Goal: Transaction & Acquisition: Subscribe to service/newsletter

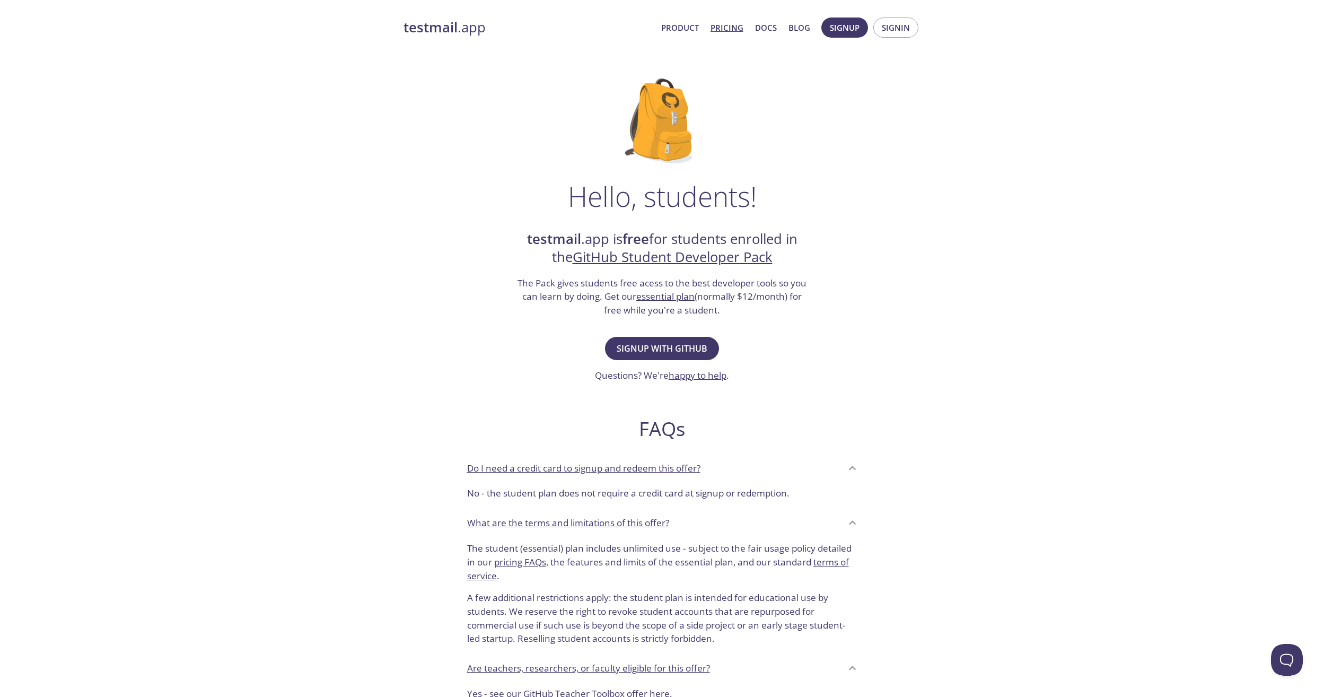
click at [739, 28] on link "Pricing" at bounding box center [727, 28] width 33 height 14
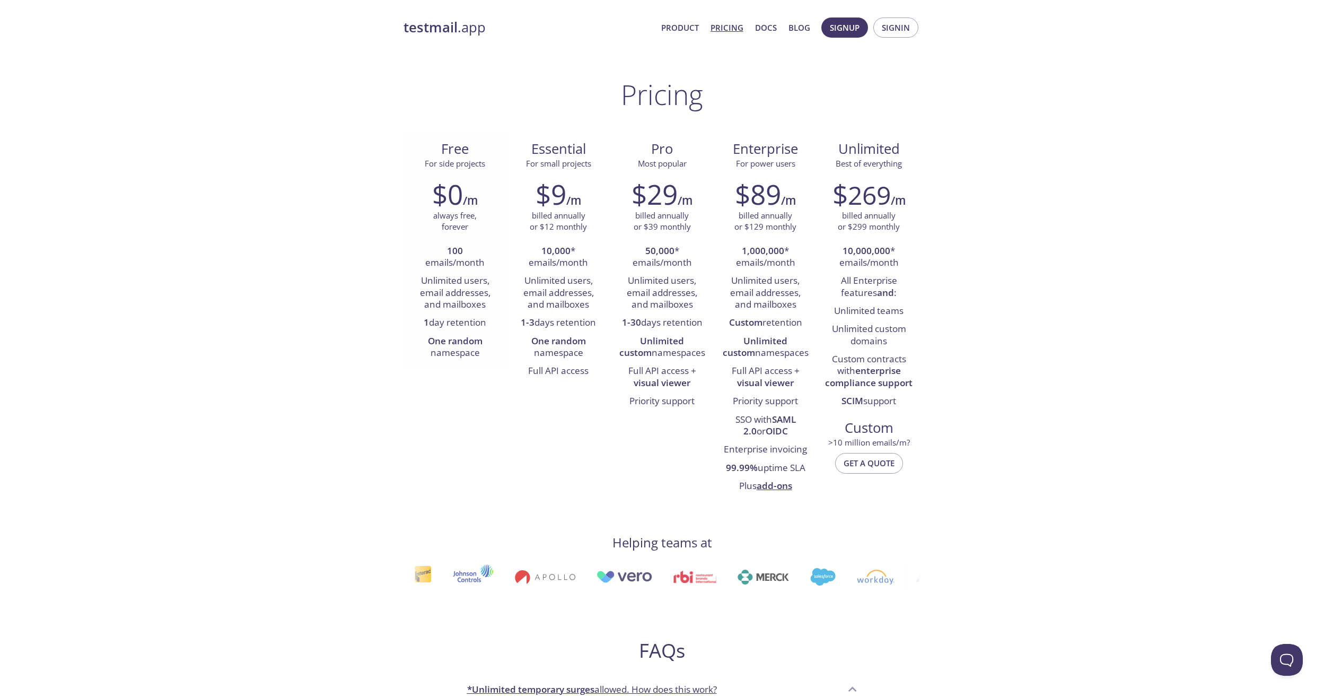
drag, startPoint x: 487, startPoint y: 324, endPoint x: 418, endPoint y: 327, distance: 69.0
click at [418, 327] on li "1 day retention" at bounding box center [456, 323] width 88 height 18
click at [189, 291] on div "testmail .app Product Pricing Docs Blog Signup Signin Pricing Free For side pro…" at bounding box center [662, 695] width 1324 height 1369
drag, startPoint x: 496, startPoint y: 353, endPoint x: 402, endPoint y: 338, distance: 96.1
click at [402, 338] on div "testmail .app Product Pricing Docs Blog Signup Signin Pricing Free For side pro…" at bounding box center [662, 695] width 543 height 1369
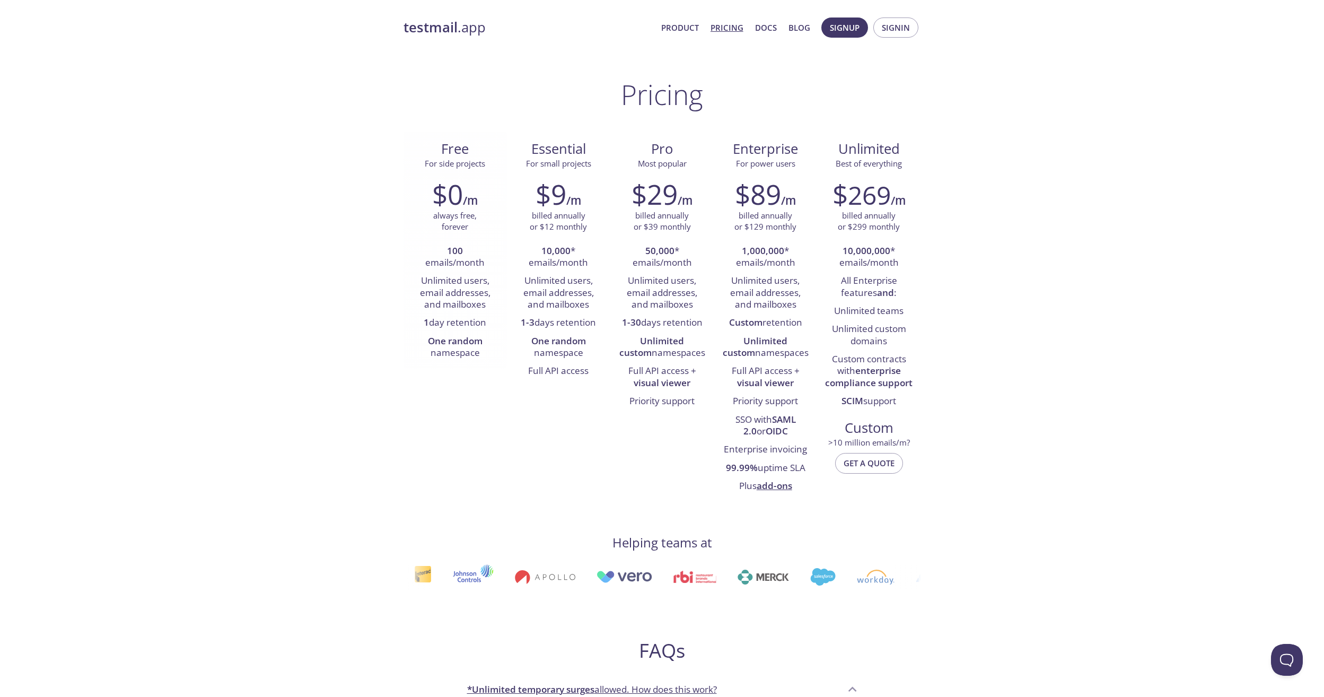
click at [469, 320] on li "1 day retention" at bounding box center [456, 323] width 88 height 18
drag, startPoint x: 469, startPoint y: 320, endPoint x: 500, endPoint y: 320, distance: 30.8
click at [500, 320] on div "$0 /m always free, forever 100 emails/month Unlimited users, email addresses, a…" at bounding box center [455, 270] width 103 height 198
drag, startPoint x: 495, startPoint y: 322, endPoint x: 380, endPoint y: 322, distance: 115.1
click at [380, 322] on div "testmail .app Product Pricing Docs Blog Signup Signin Pricing Free For side pro…" at bounding box center [662, 695] width 1324 height 1369
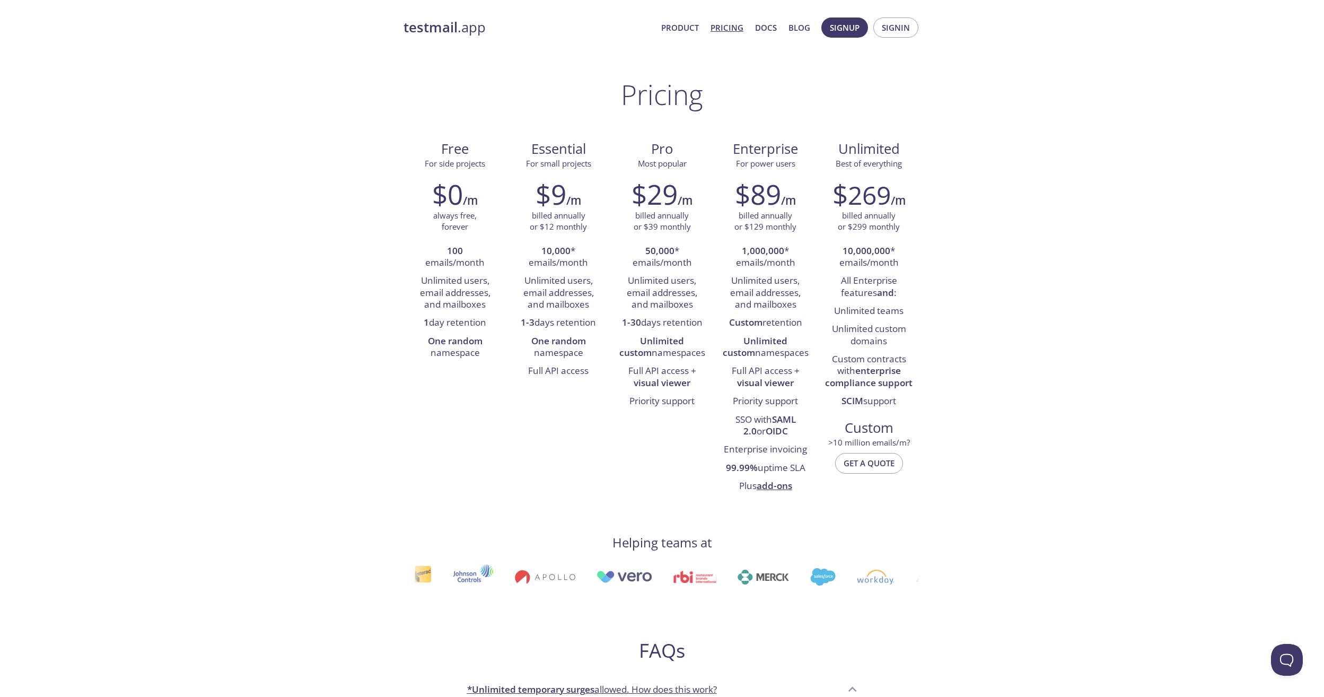
copy li "1 day retention"
drag, startPoint x: 588, startPoint y: 358, endPoint x: 521, endPoint y: 345, distance: 68.0
click at [521, 345] on li "One random namespace" at bounding box center [559, 348] width 88 height 30
copy li "One random namespace"
click at [844, 23] on span "Signup" at bounding box center [845, 28] width 30 height 14
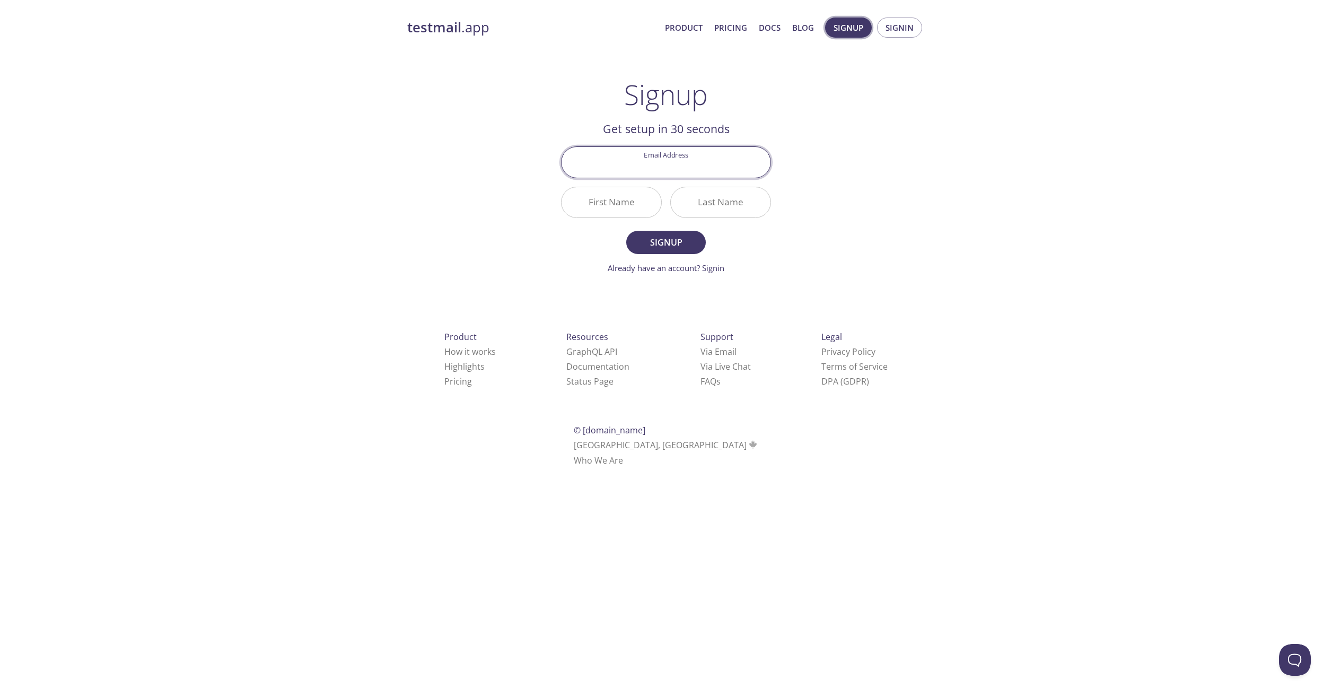
click at [858, 19] on button "Signup" at bounding box center [848, 28] width 47 height 20
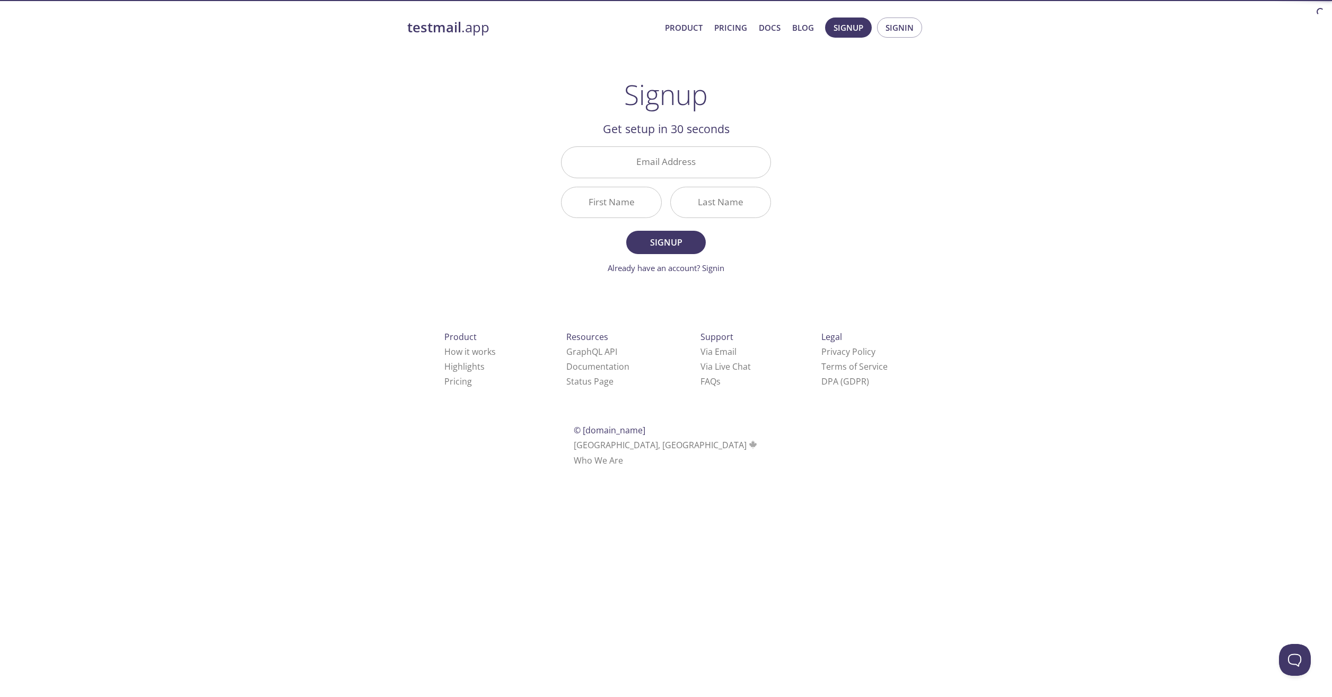
click at [637, 170] on input "Email Address" at bounding box center [666, 162] width 209 height 30
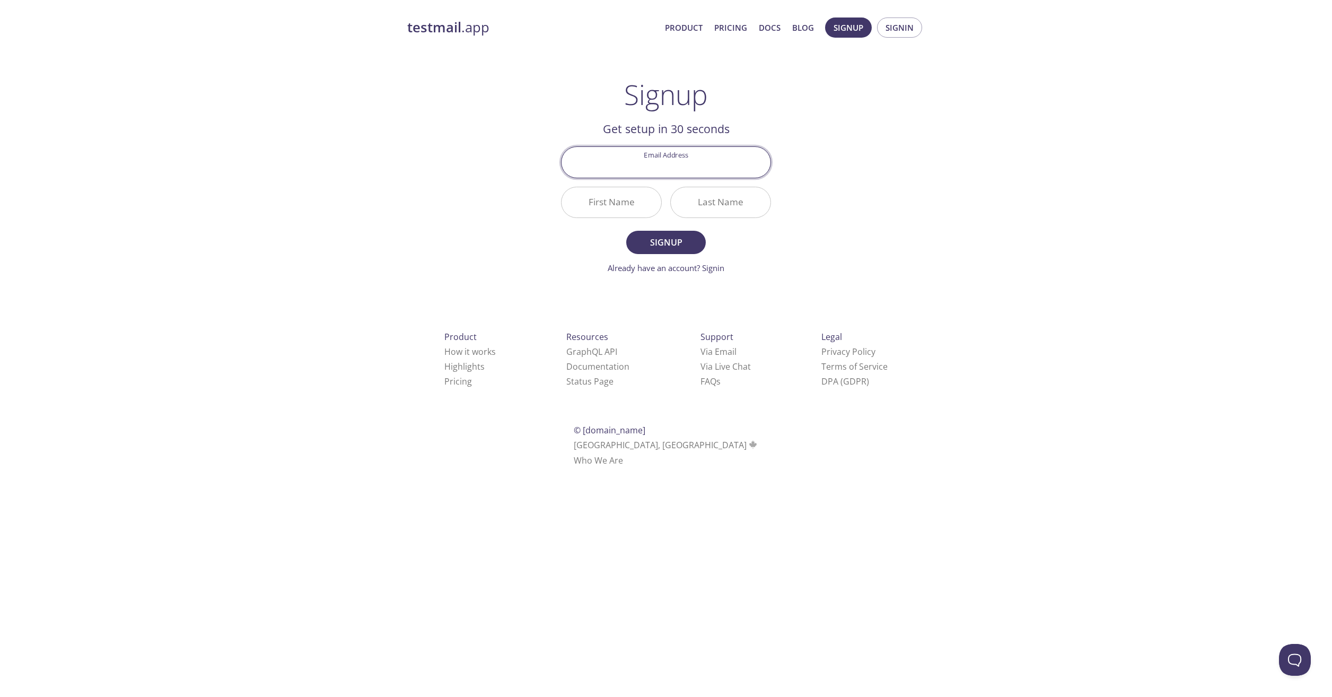
type input "[EMAIL_ADDRESS][DOMAIN_NAME]"
click at [604, 209] on input "First Name" at bounding box center [612, 202] width 100 height 30
type input "Domagoj"
click at [710, 202] on input "Last Name" at bounding box center [721, 202] width 100 height 30
type input "Tomic"
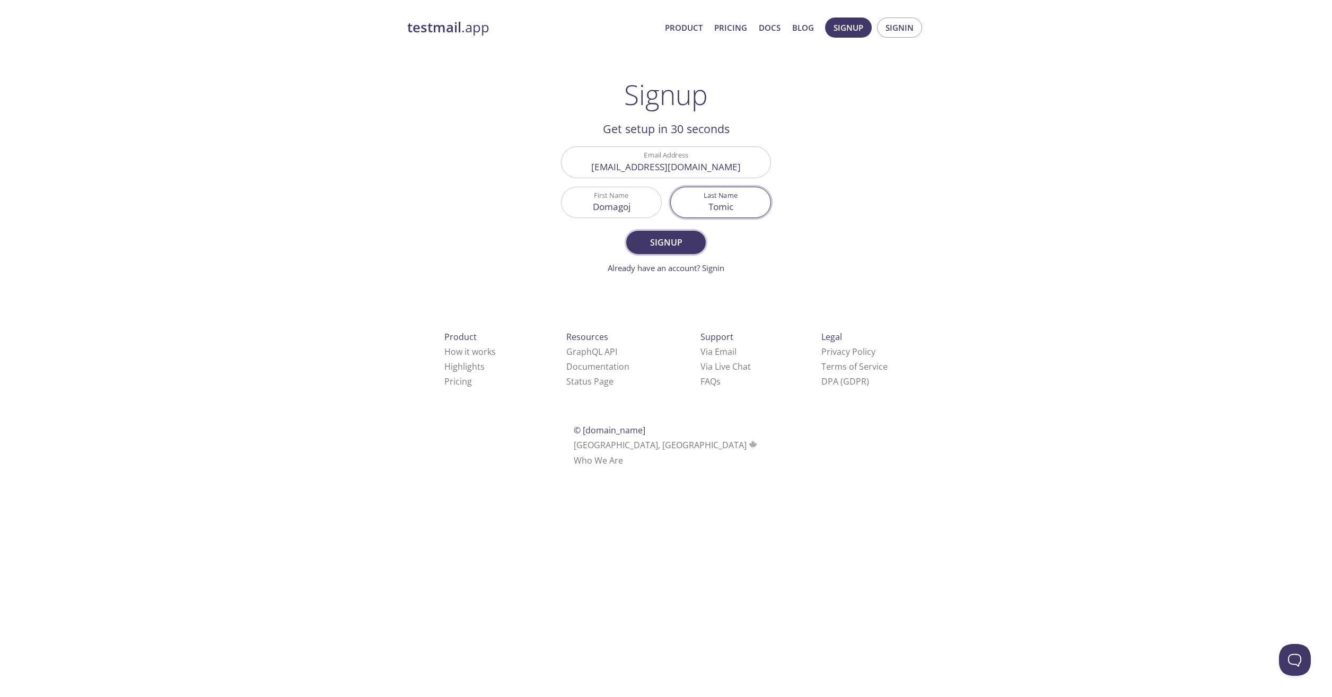
click at [688, 233] on button "Signup" at bounding box center [666, 242] width 80 height 23
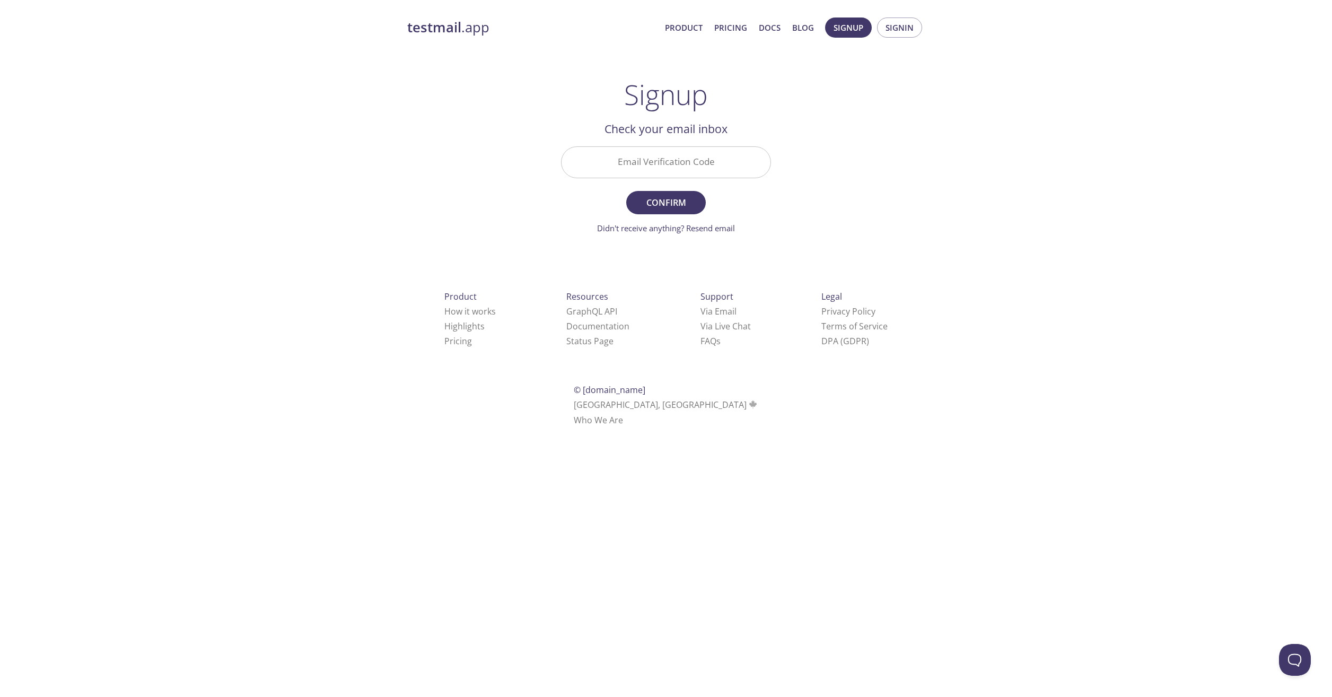
click at [742, 155] on input "Email Verification Code" at bounding box center [666, 162] width 209 height 30
paste input "QM6FPJX"
type input "QM6FPJX"
click at [673, 191] on button "Confirm" at bounding box center [666, 202] width 80 height 23
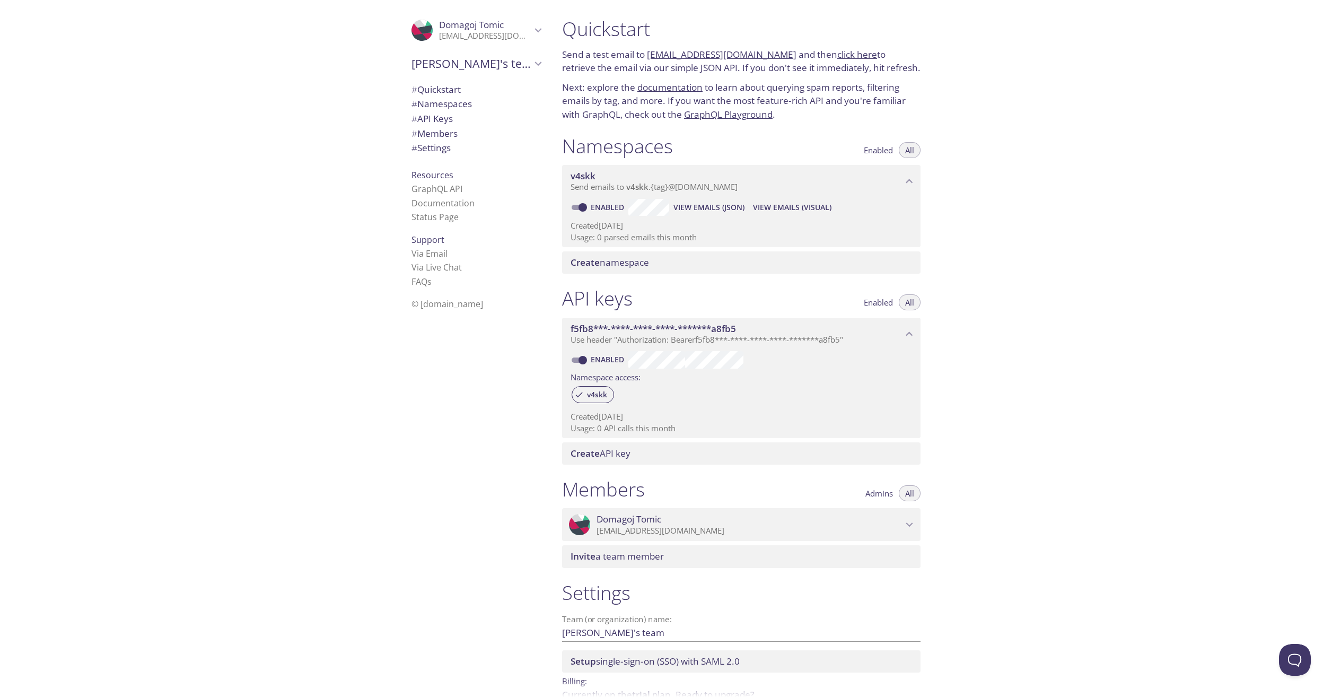
click at [476, 85] on span "# Quickstart" at bounding box center [476, 90] width 129 height 14
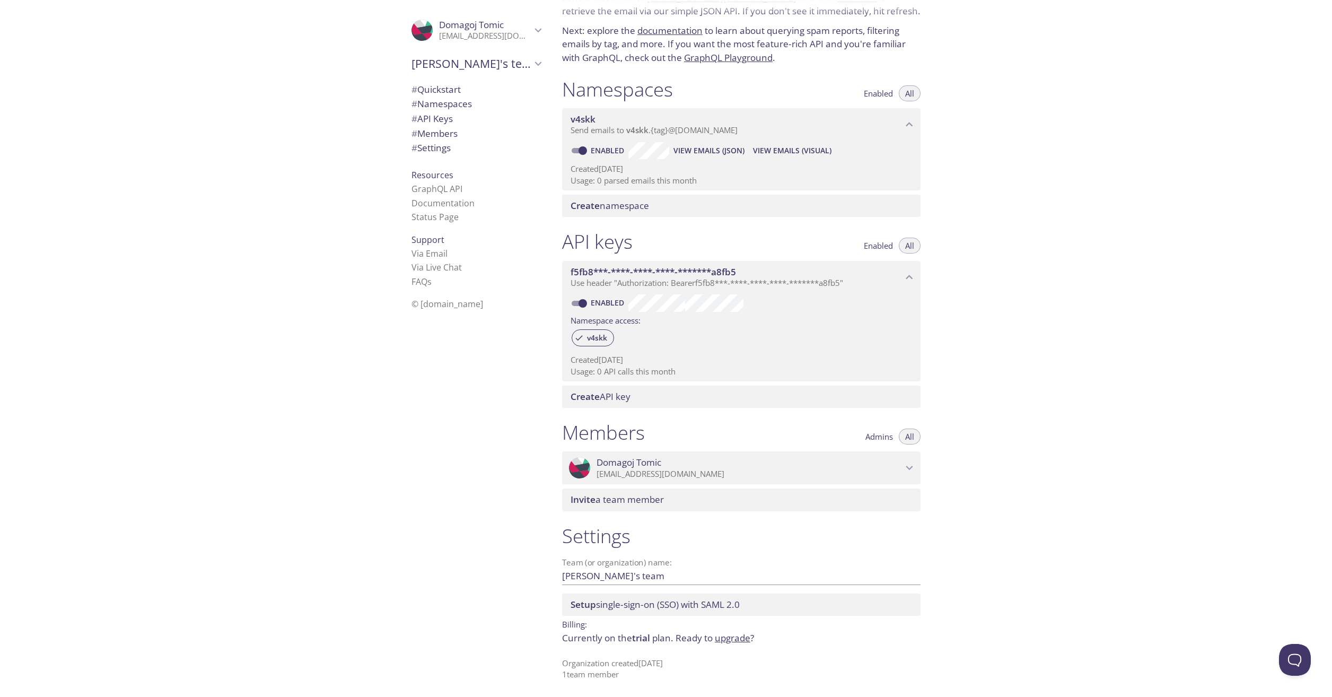
scroll to position [57, 0]
click at [486, 98] on span "# Namespaces" at bounding box center [476, 104] width 129 height 14
click at [472, 117] on span "# API Keys" at bounding box center [476, 119] width 129 height 14
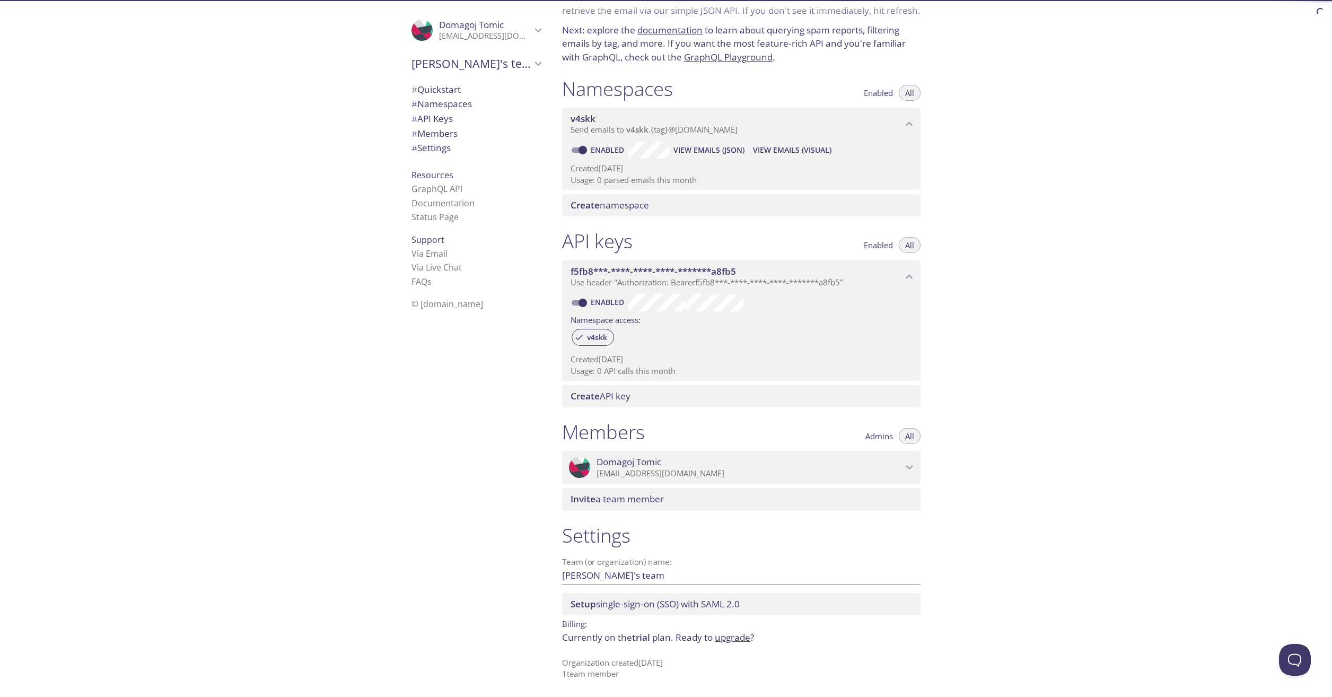
click at [460, 134] on span "# Members" at bounding box center [476, 134] width 129 height 14
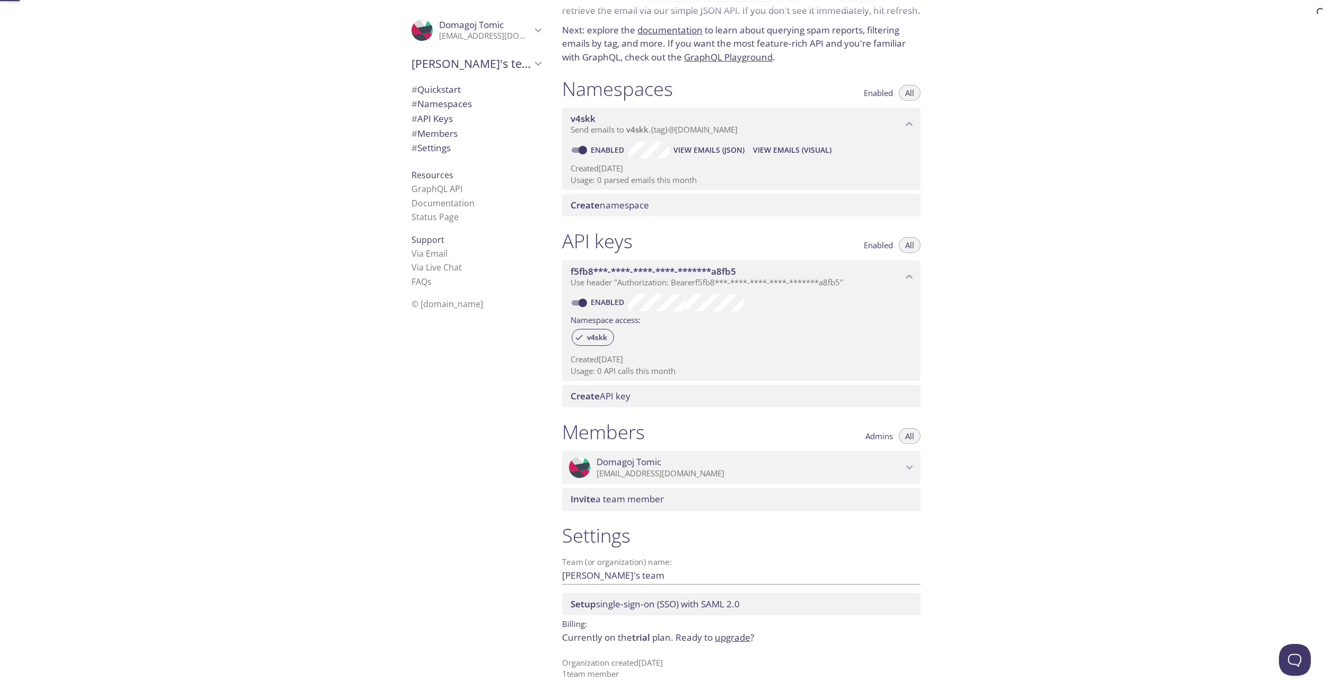
scroll to position [56, 0]
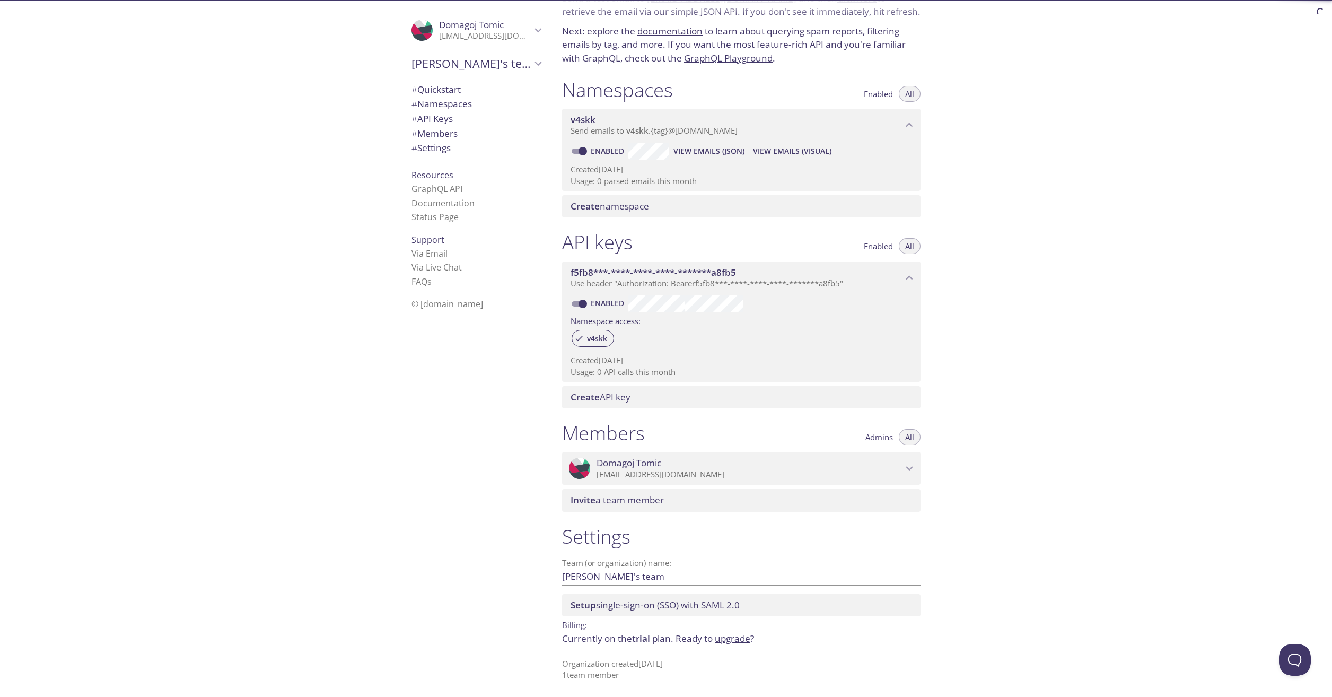
click at [449, 151] on span "# Settings" at bounding box center [476, 148] width 129 height 14
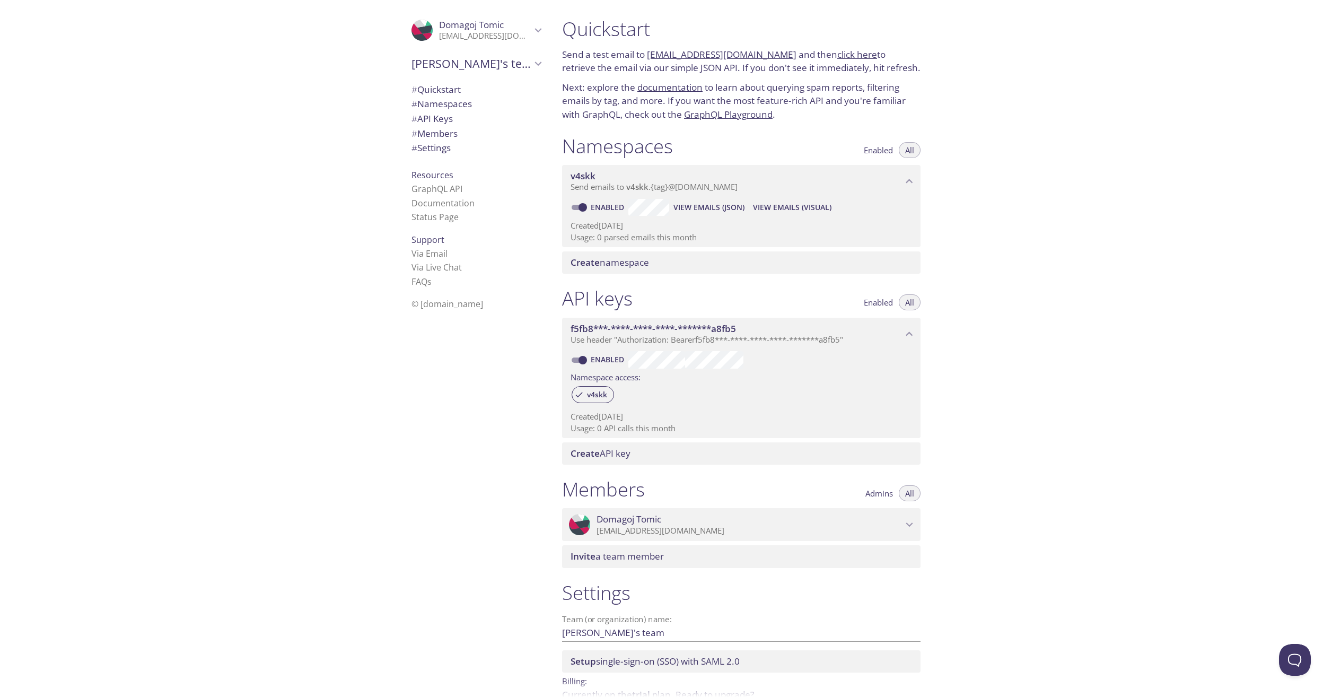
click at [595, 188] on span "Send emails to v4skk . {tag} @inbox.testmail.app" at bounding box center [654, 186] width 167 height 11
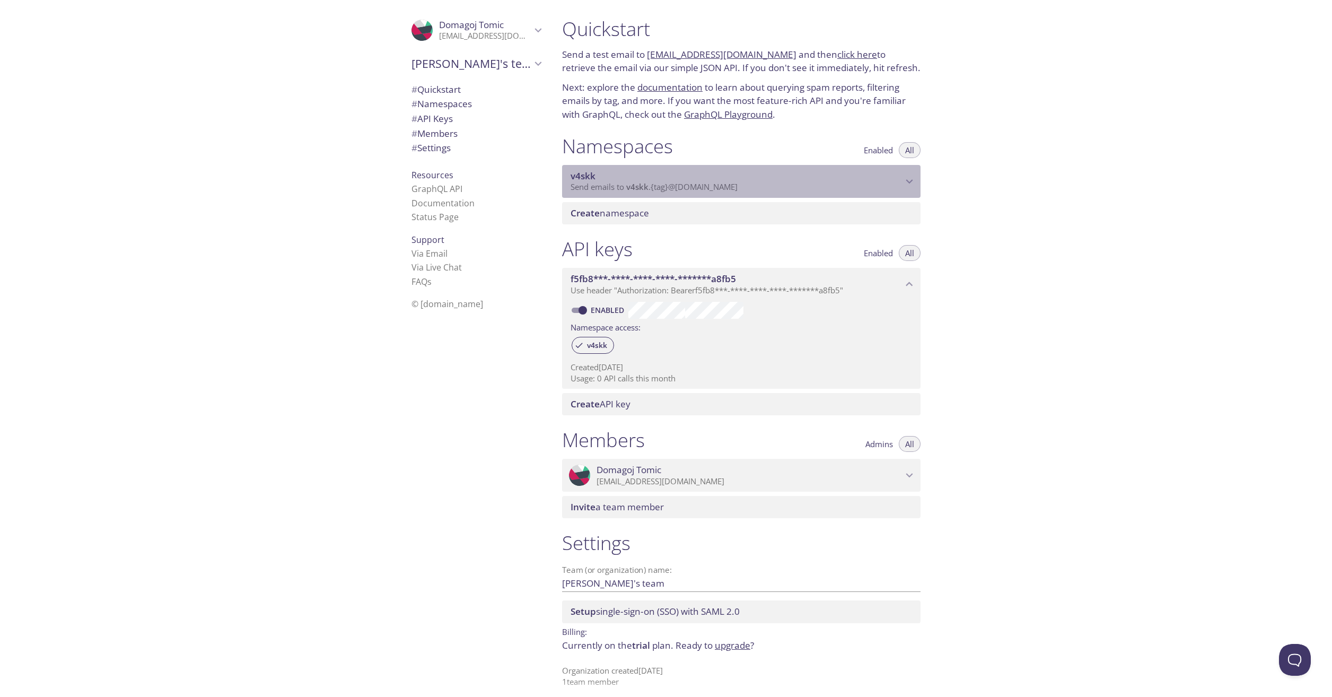
click at [595, 188] on span "Send emails to v4skk . {tag} @inbox.testmail.app" at bounding box center [654, 186] width 167 height 11
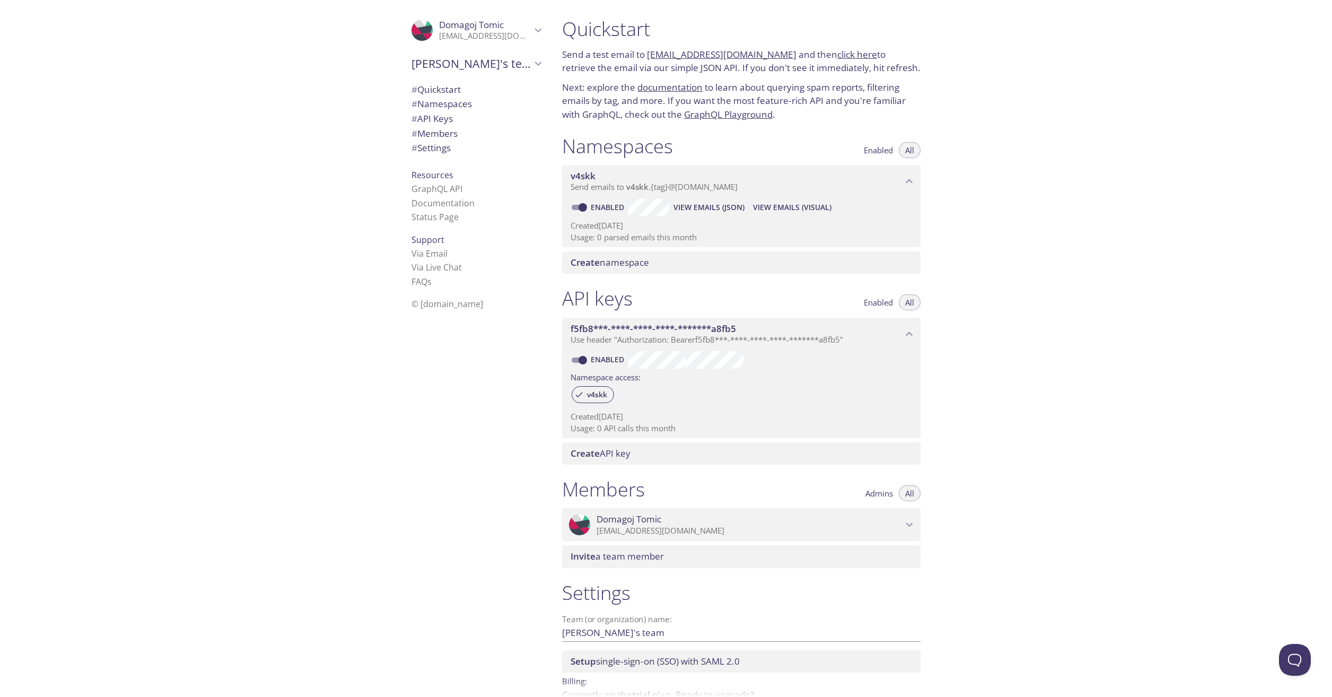
drag, startPoint x: 599, startPoint y: 188, endPoint x: 1026, endPoint y: 222, distance: 428.9
click at [1011, 220] on div "Quickstart Send a test email to v4skk.test@inbox.testmail.app and then click he…" at bounding box center [943, 348] width 779 height 697
click at [771, 199] on button "View Emails (Visual)" at bounding box center [792, 207] width 87 height 17
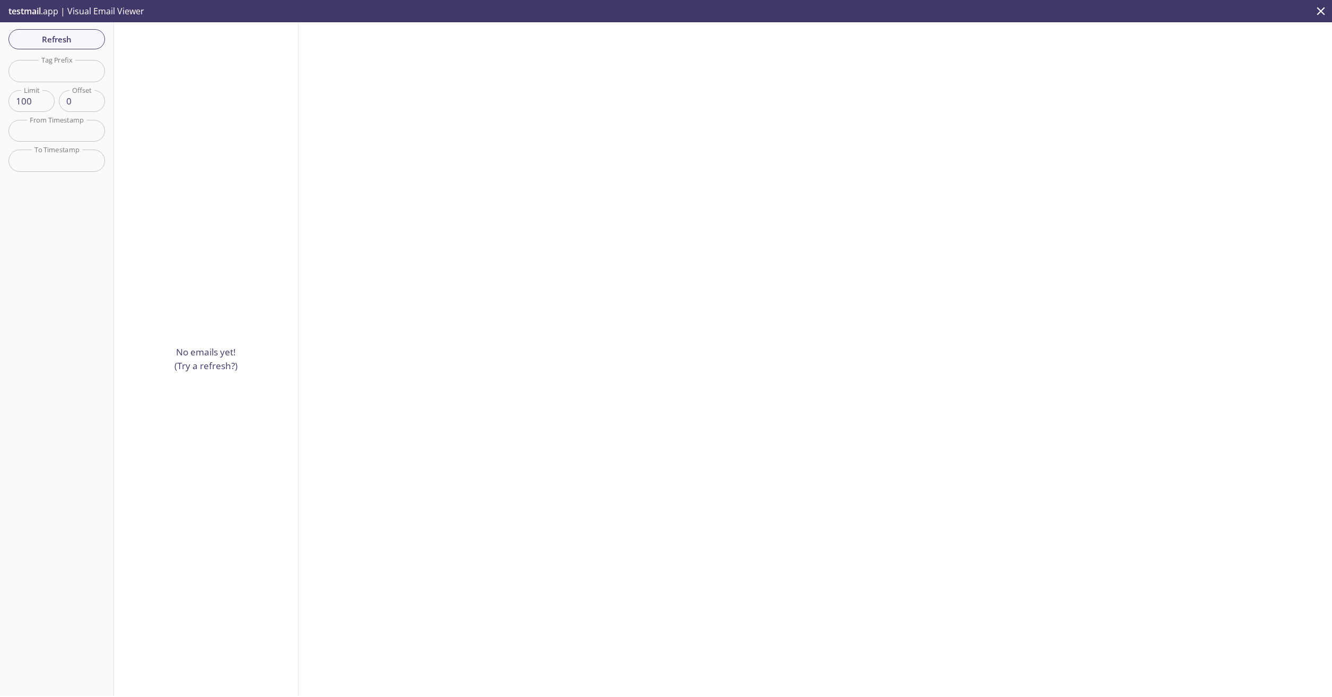
click at [56, 8] on p "testmail .app | Visual Email Viewer" at bounding box center [75, 11] width 151 height 22
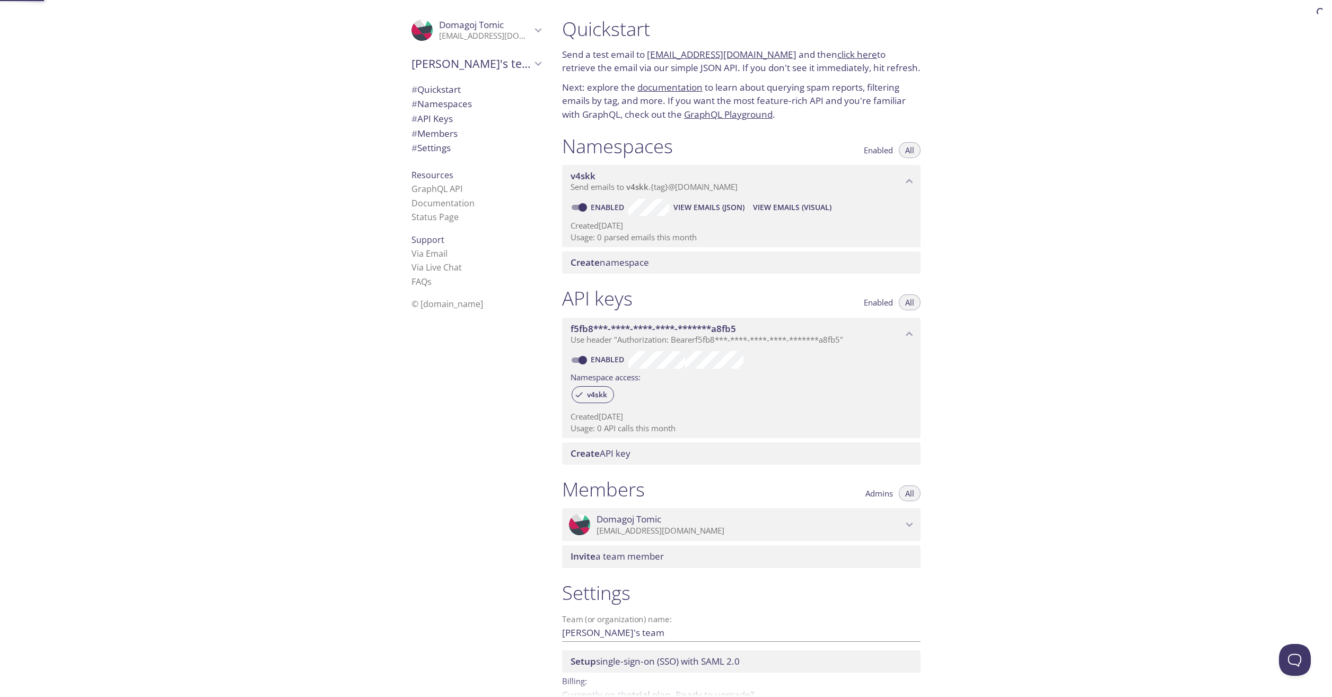
scroll to position [57, 0]
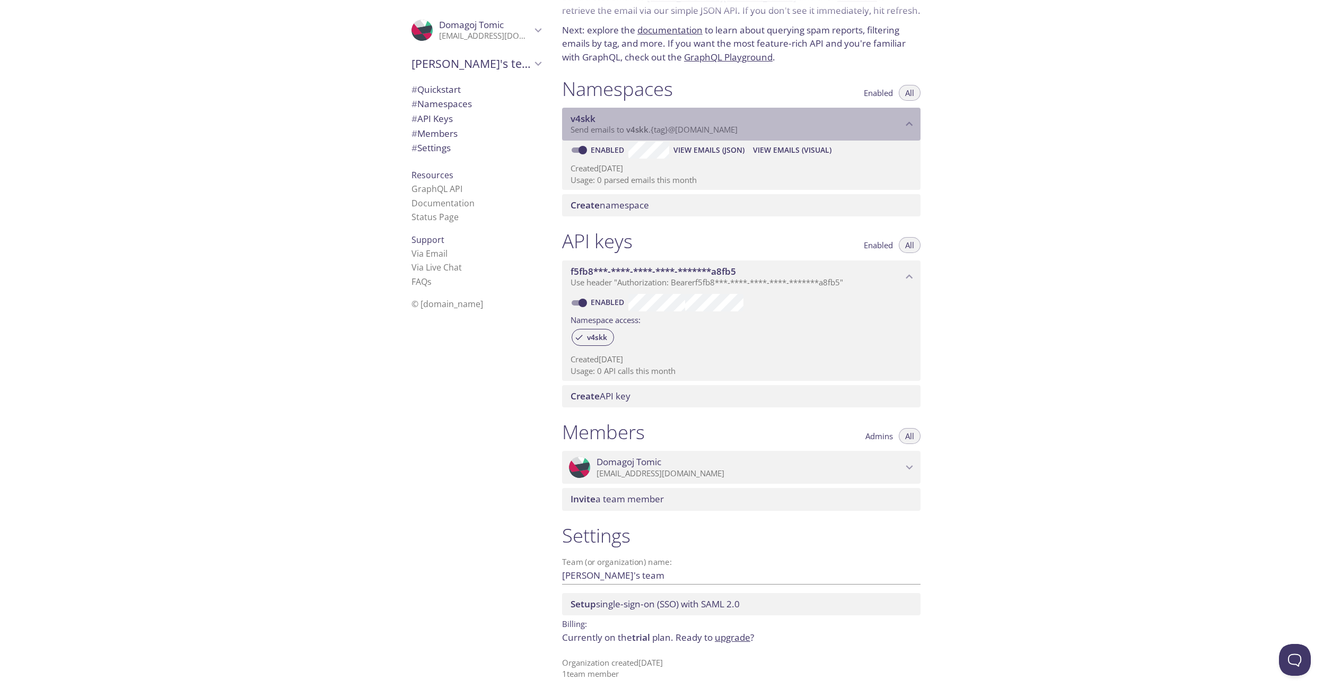
drag, startPoint x: 754, startPoint y: 132, endPoint x: 624, endPoint y: 139, distance: 130.7
click at [637, 135] on p "Send emails to v4skk . {tag} @inbox.testmail.app" at bounding box center [737, 130] width 332 height 11
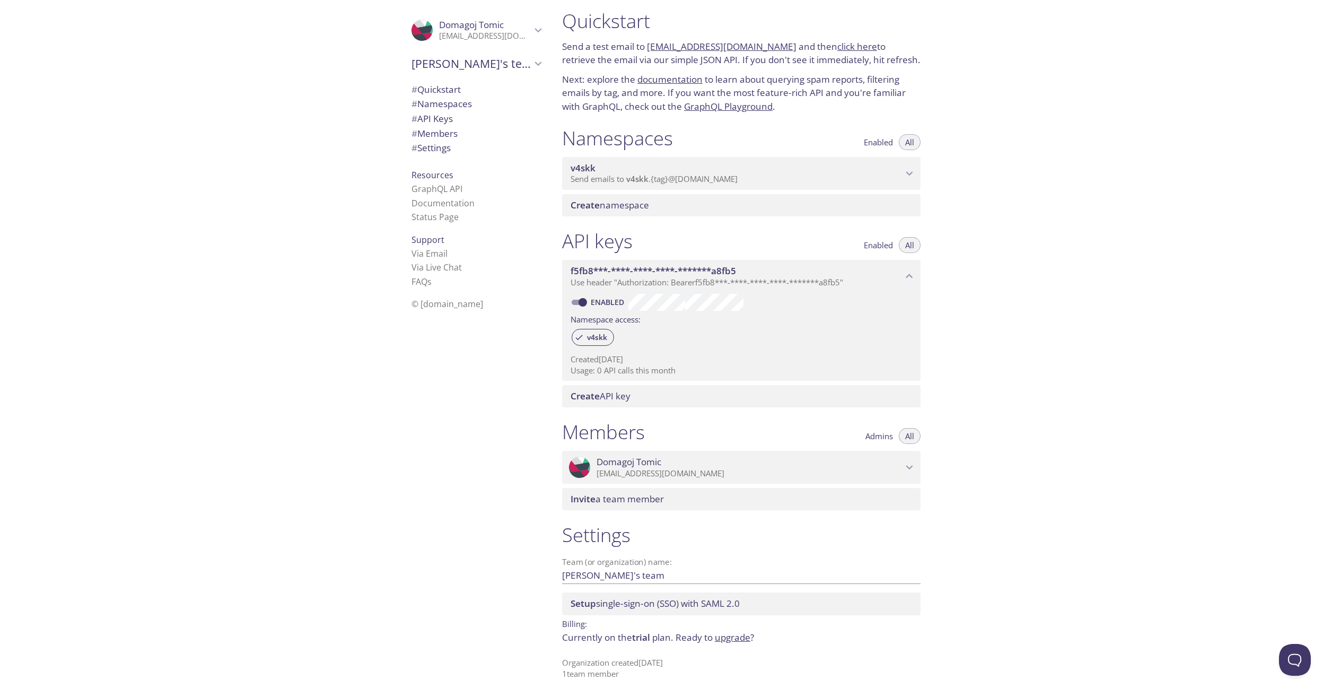
click at [646, 171] on span "v4skk" at bounding box center [737, 168] width 332 height 12
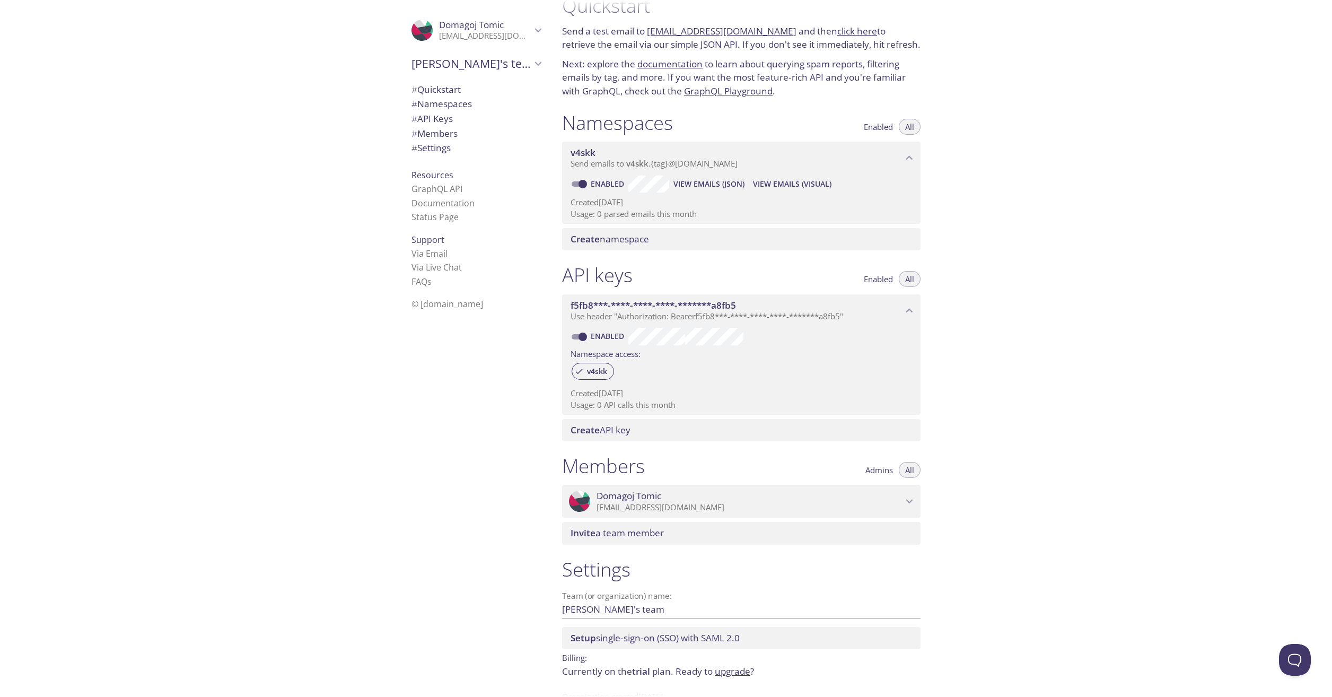
scroll to position [0, 0]
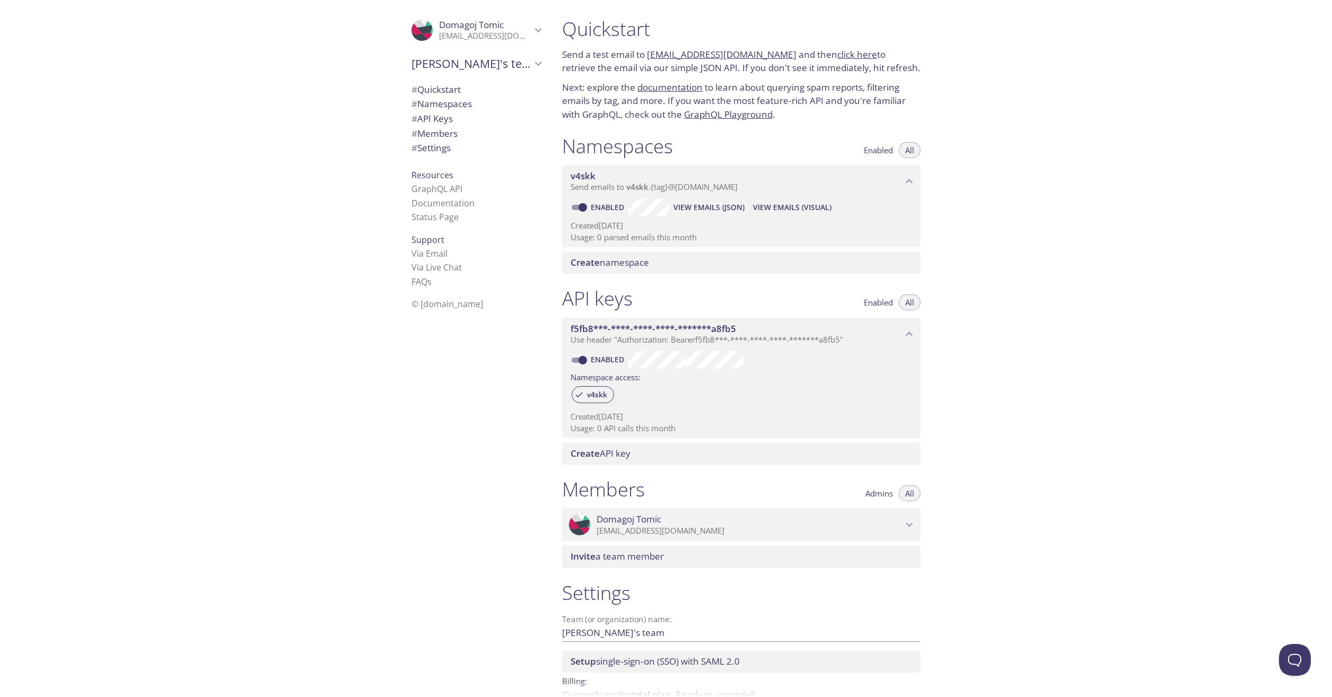
click at [744, 51] on link "[EMAIL_ADDRESS][DOMAIN_NAME]" at bounding box center [722, 54] width 150 height 12
click at [753, 208] on span "View Emails (Visual)" at bounding box center [792, 207] width 79 height 13
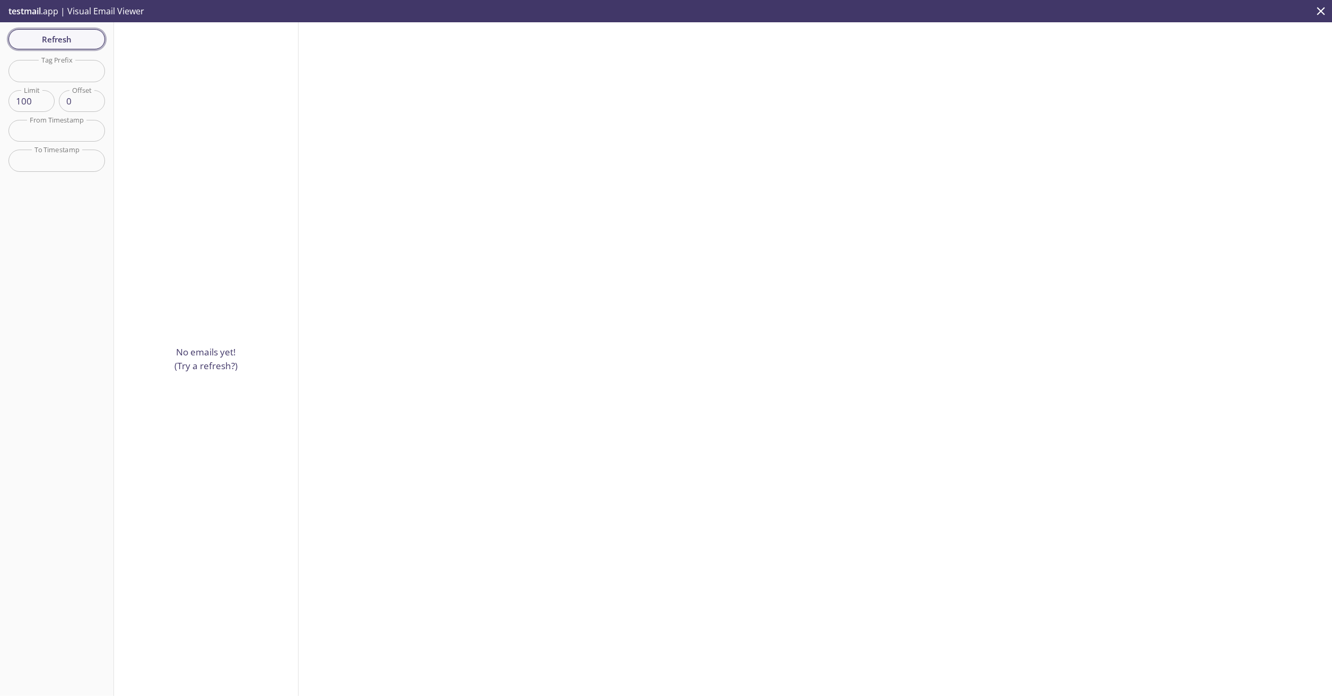
click at [49, 40] on span "Refresh" at bounding box center [57, 39] width 80 height 14
click at [49, 38] on span "Refresh" at bounding box center [57, 39] width 80 height 14
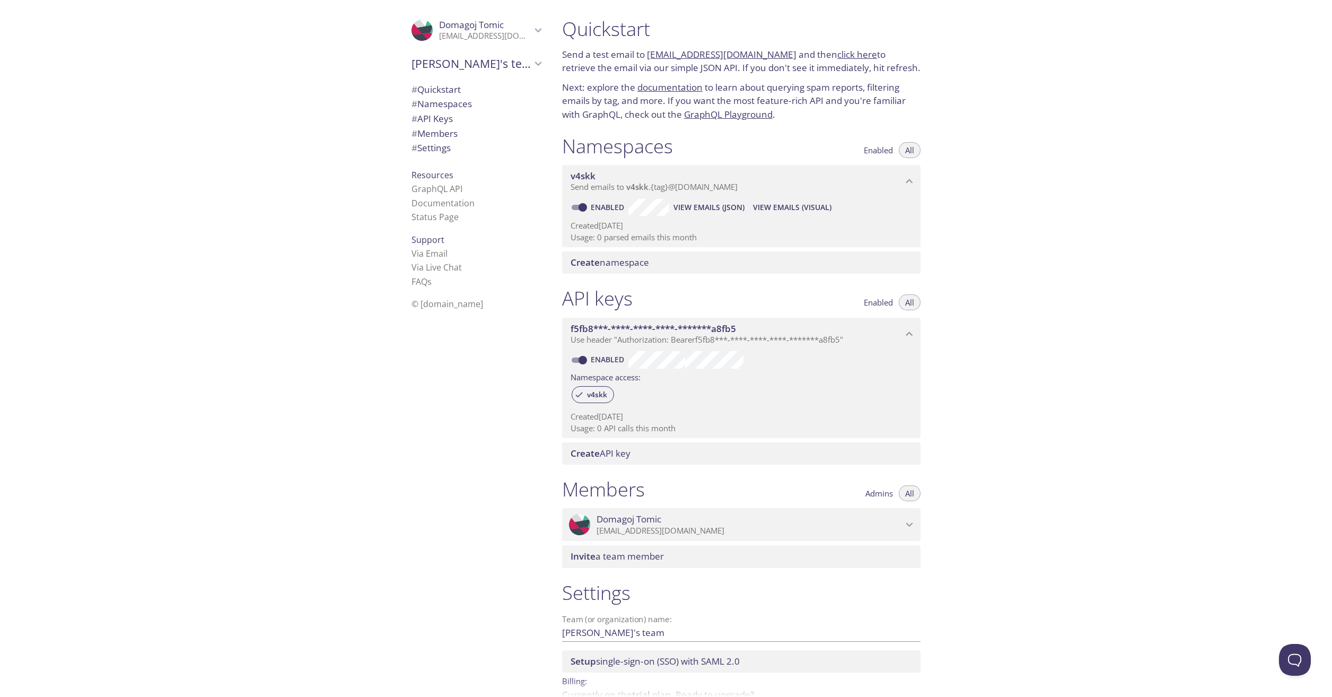
click at [838, 59] on link "click here" at bounding box center [858, 54] width 40 height 12
click at [696, 261] on span "Create namespace" at bounding box center [744, 263] width 346 height 12
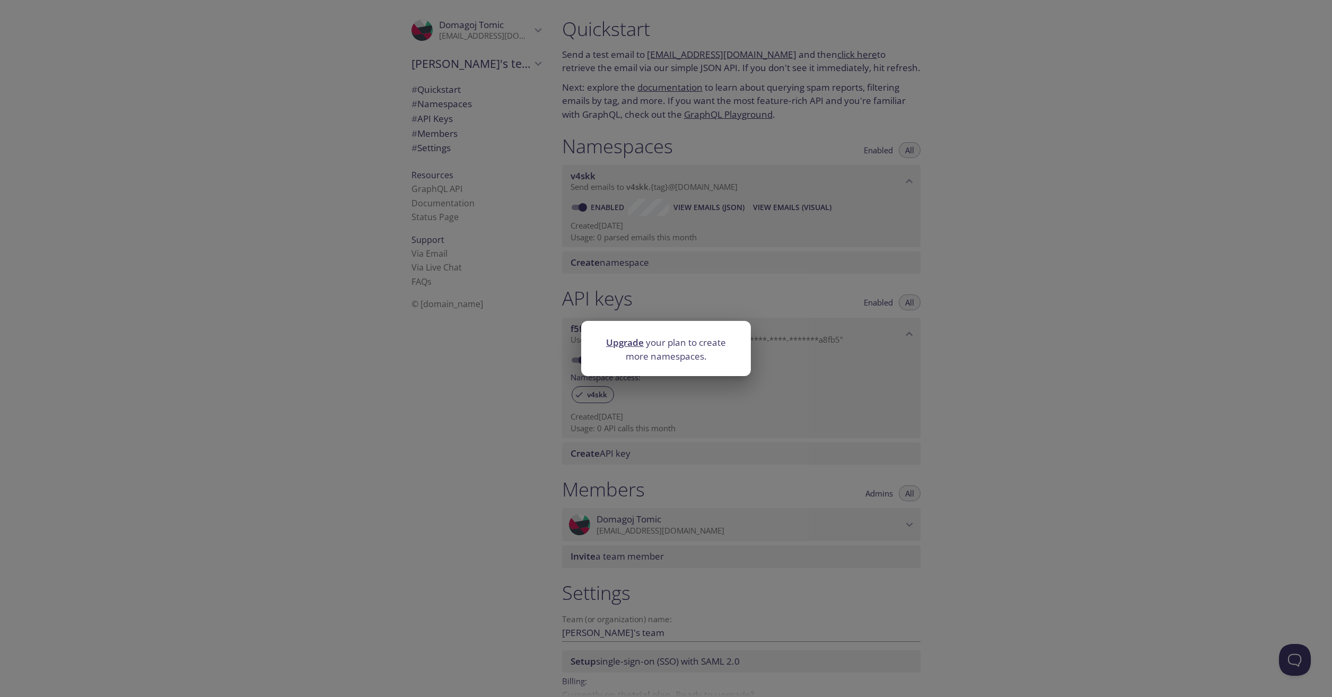
click at [899, 298] on div "Upgrade your plan to create more namespaces." at bounding box center [666, 348] width 1332 height 697
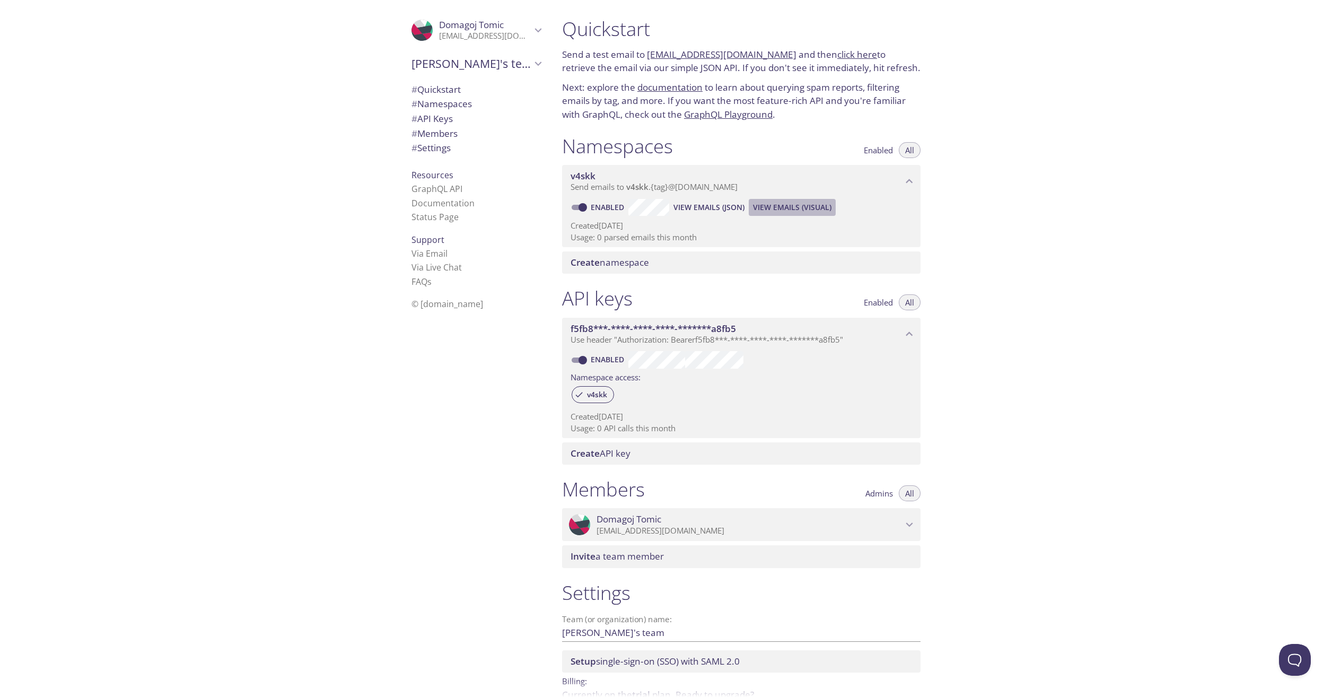
click at [813, 206] on span "View Emails (Visual)" at bounding box center [792, 207] width 79 height 13
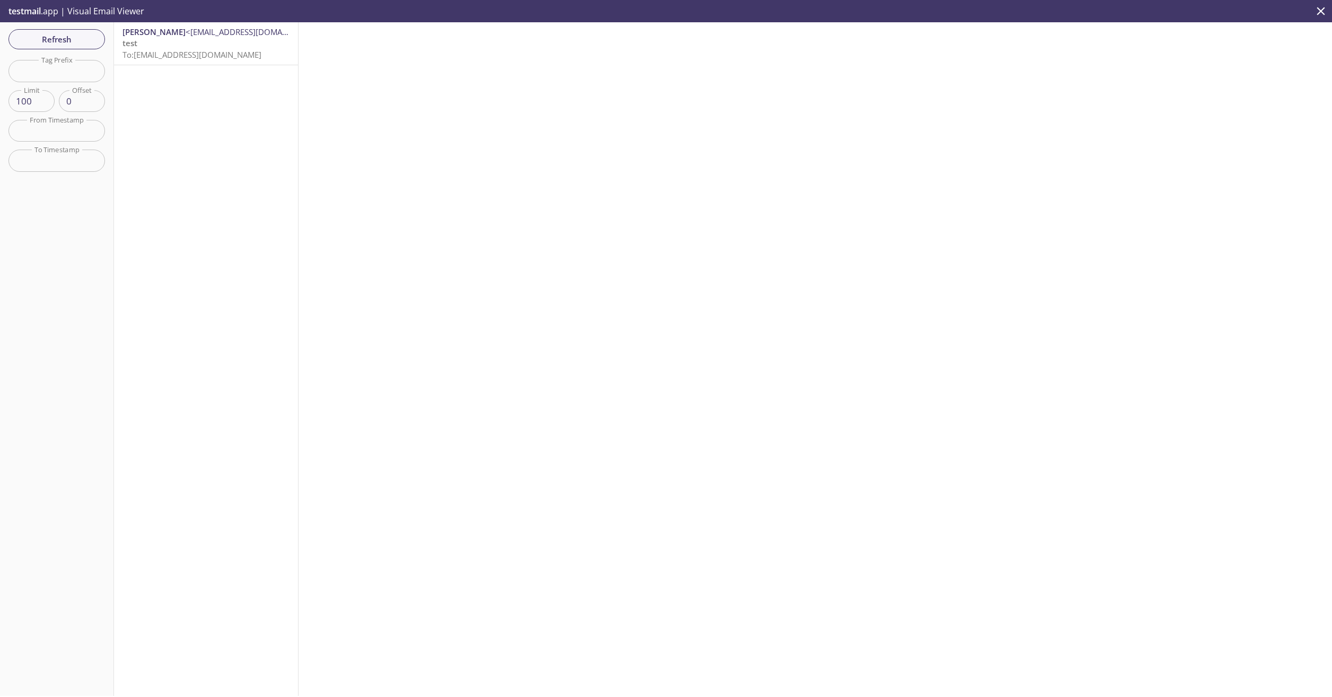
click at [176, 48] on p "test To: v4skk.test@inbox.testmail.app" at bounding box center [206, 49] width 167 height 23
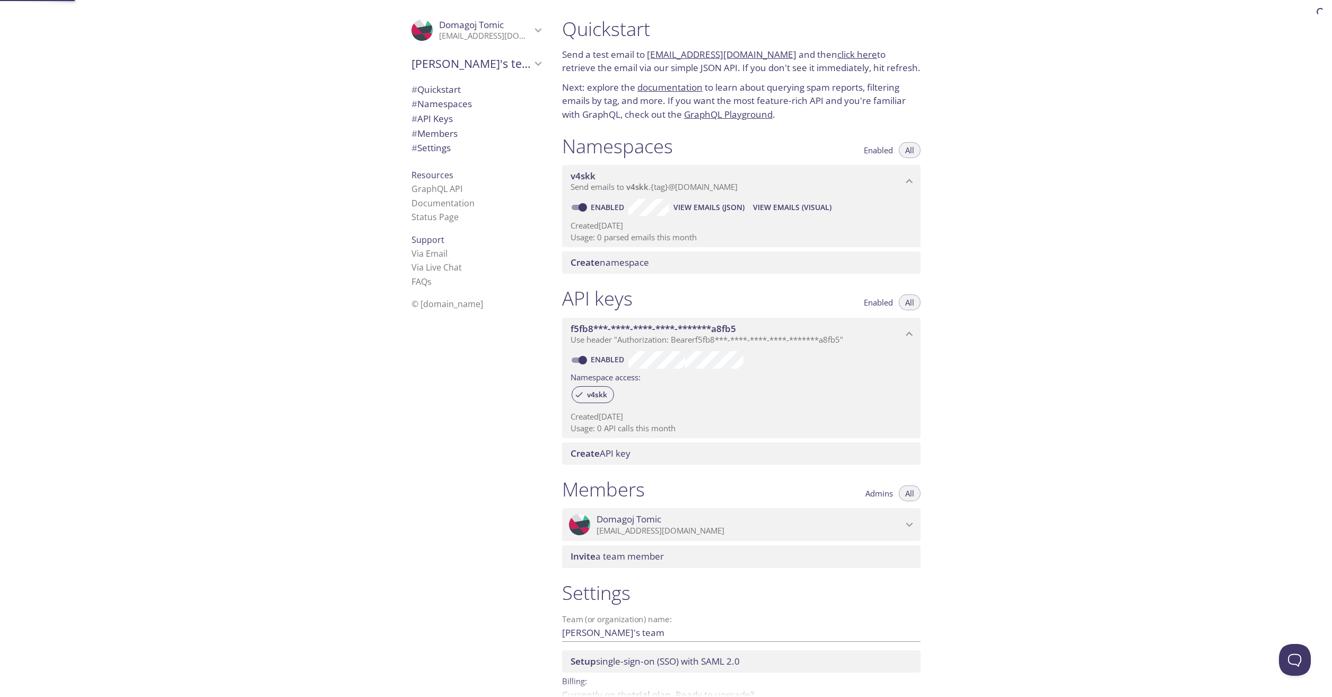
scroll to position [57, 0]
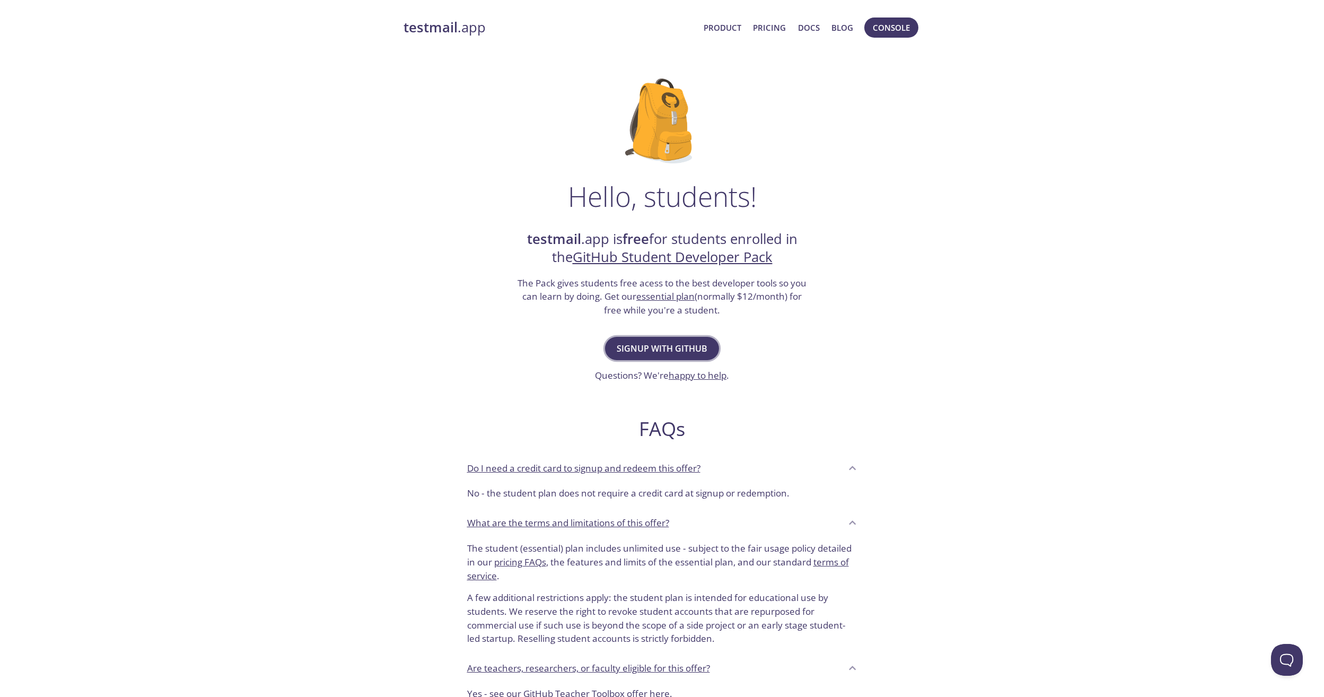
click at [647, 344] on span "Signup with GitHub" at bounding box center [662, 348] width 91 height 15
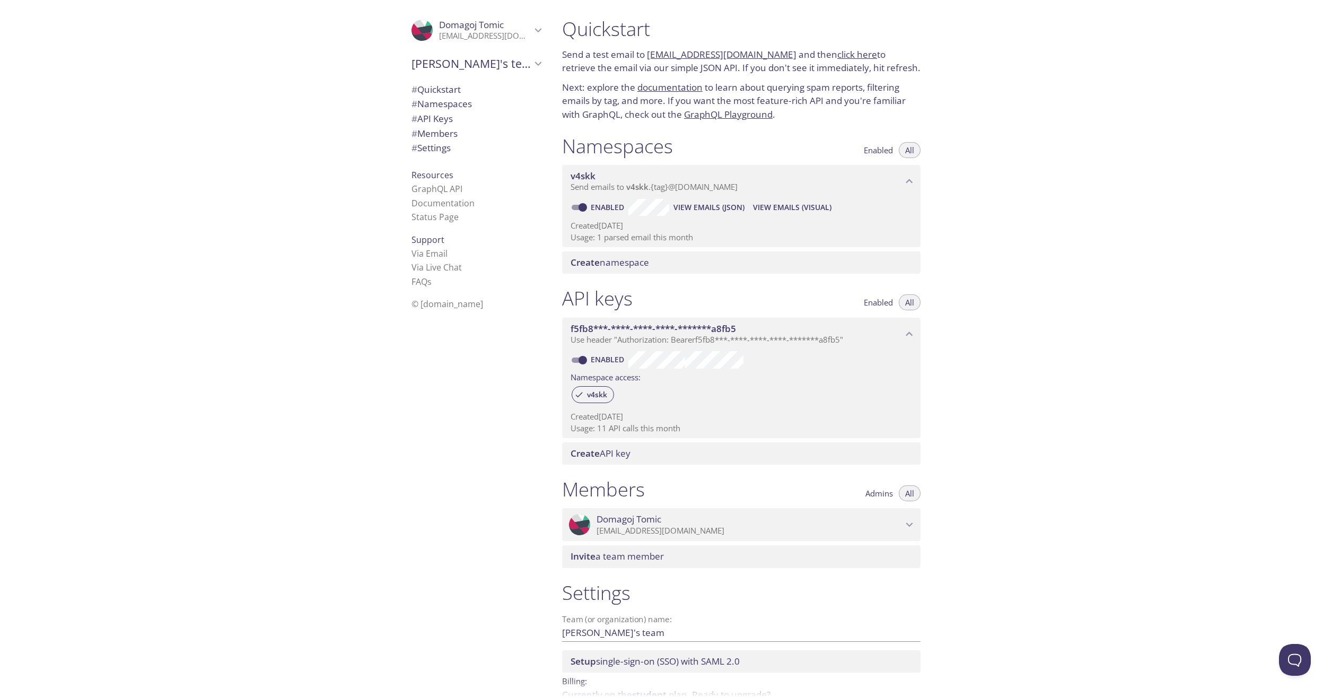
click at [586, 208] on input "Enabled" at bounding box center [583, 207] width 38 height 13
checkbox input "false"
click at [603, 257] on span "Create namespace" at bounding box center [610, 262] width 79 height 12
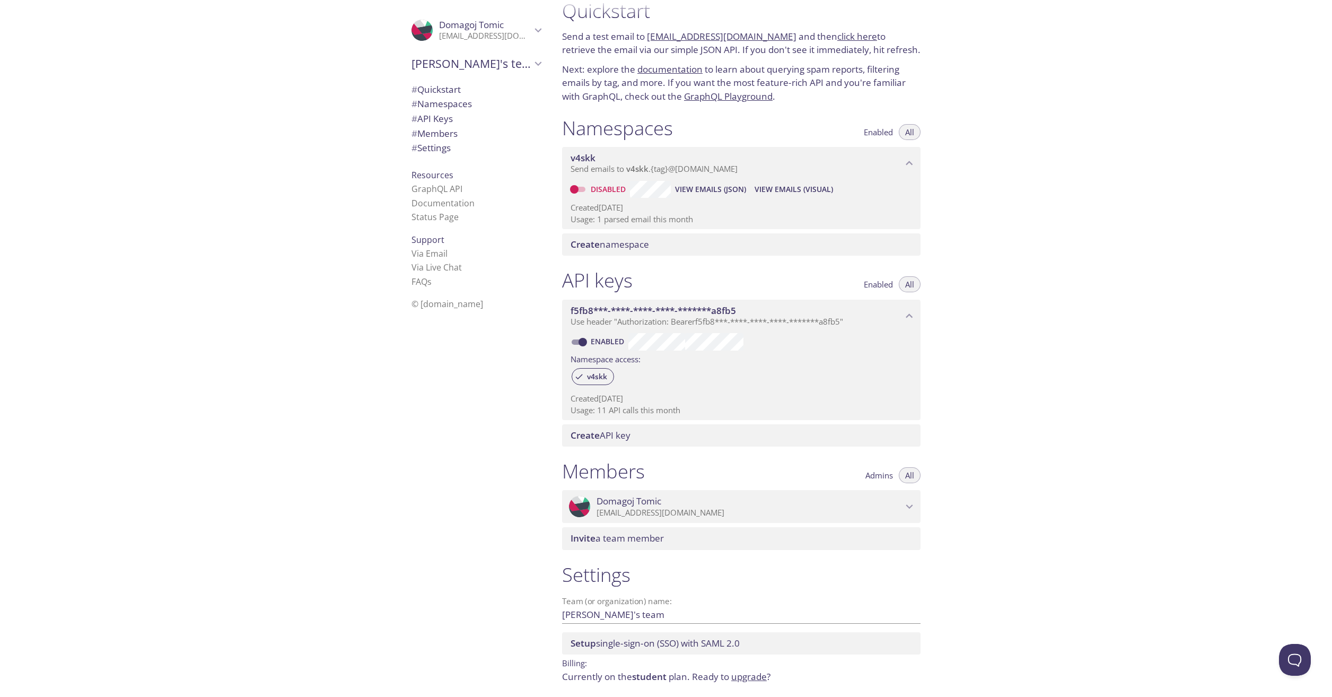
scroll to position [57, 0]
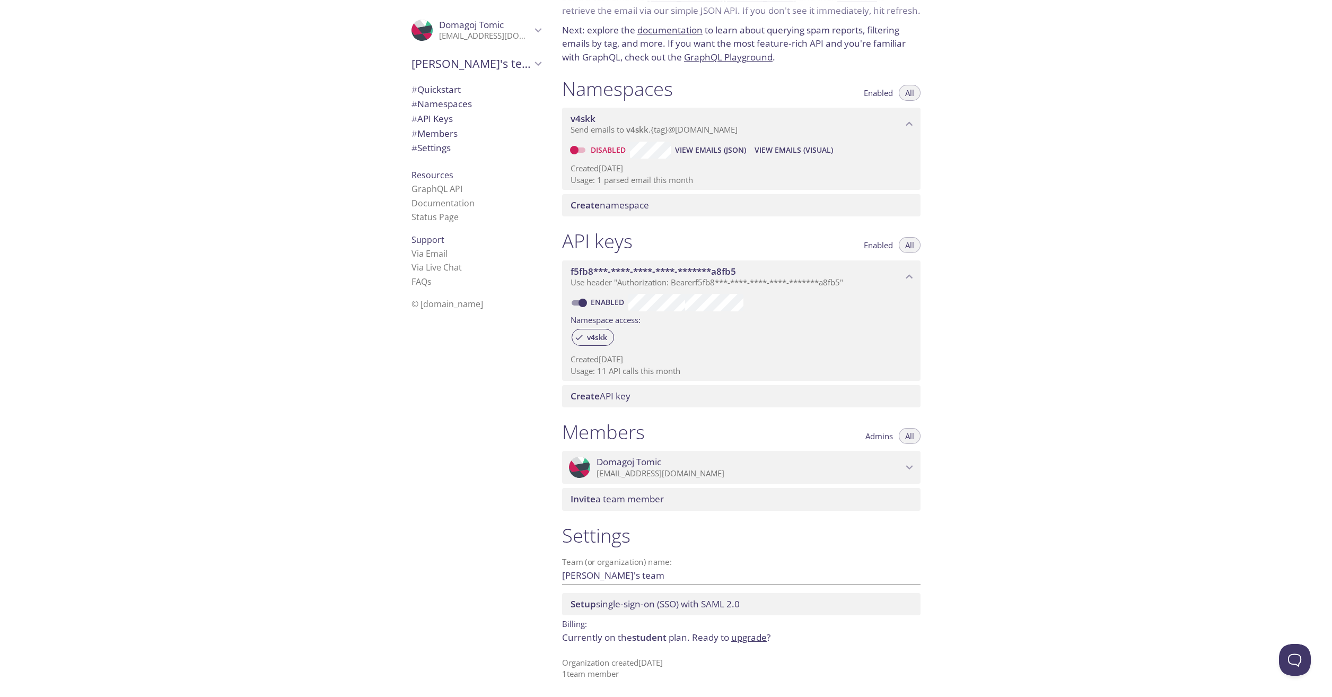
click at [754, 641] on link "upgrade" at bounding box center [749, 637] width 36 height 12
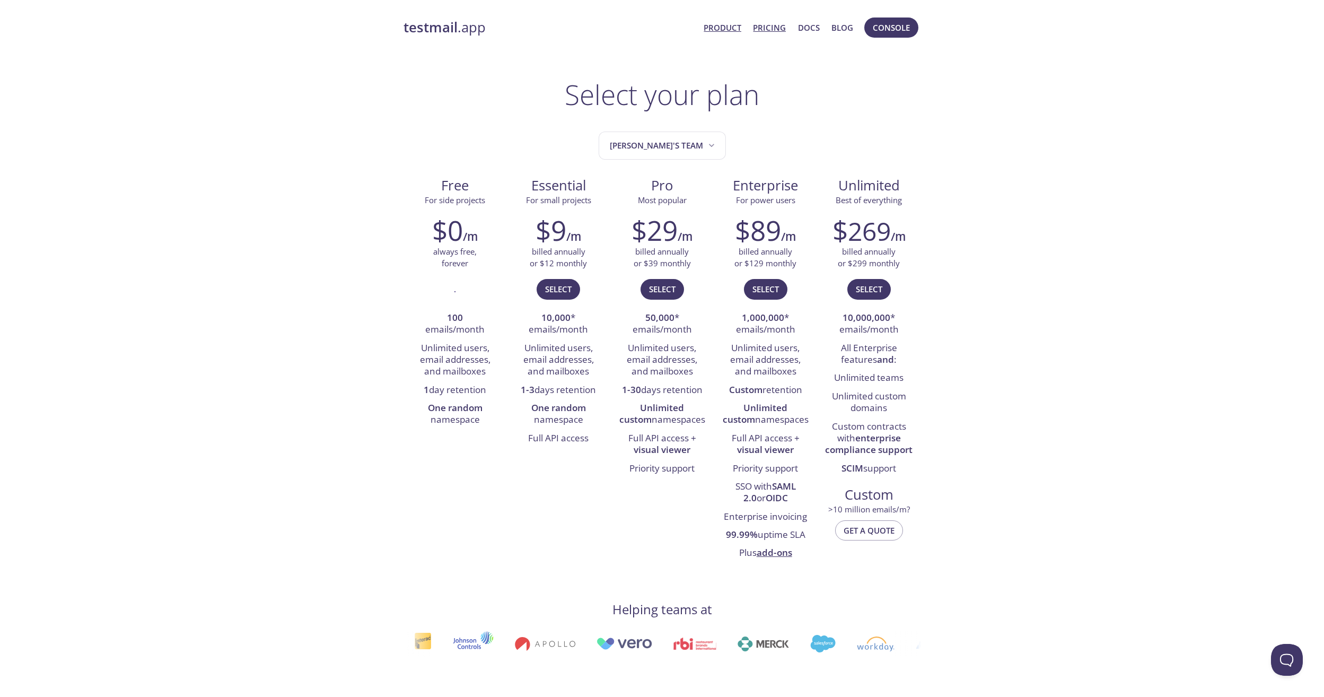
click at [725, 26] on link "Product" at bounding box center [723, 28] width 38 height 14
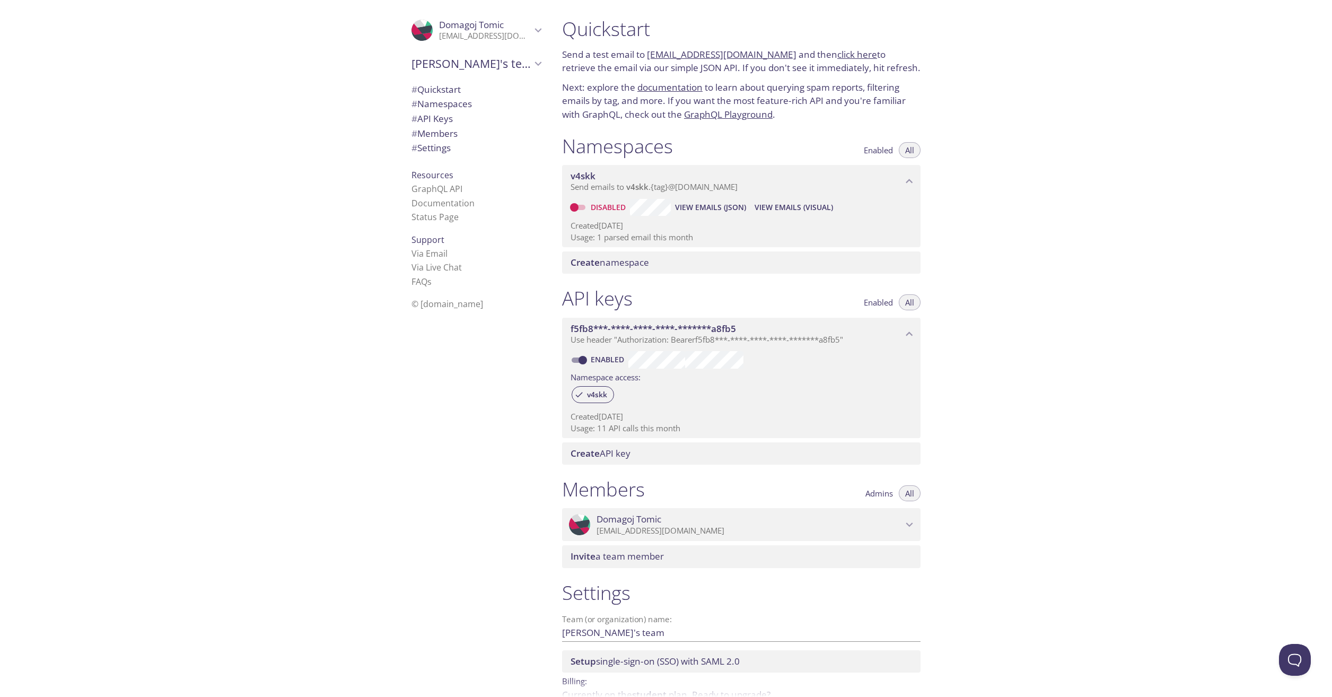
click at [582, 206] on input "Disabled" at bounding box center [574, 207] width 38 height 13
checkbox input "true"
click at [772, 207] on span "View Emails (Visual)" at bounding box center [792, 207] width 79 height 13
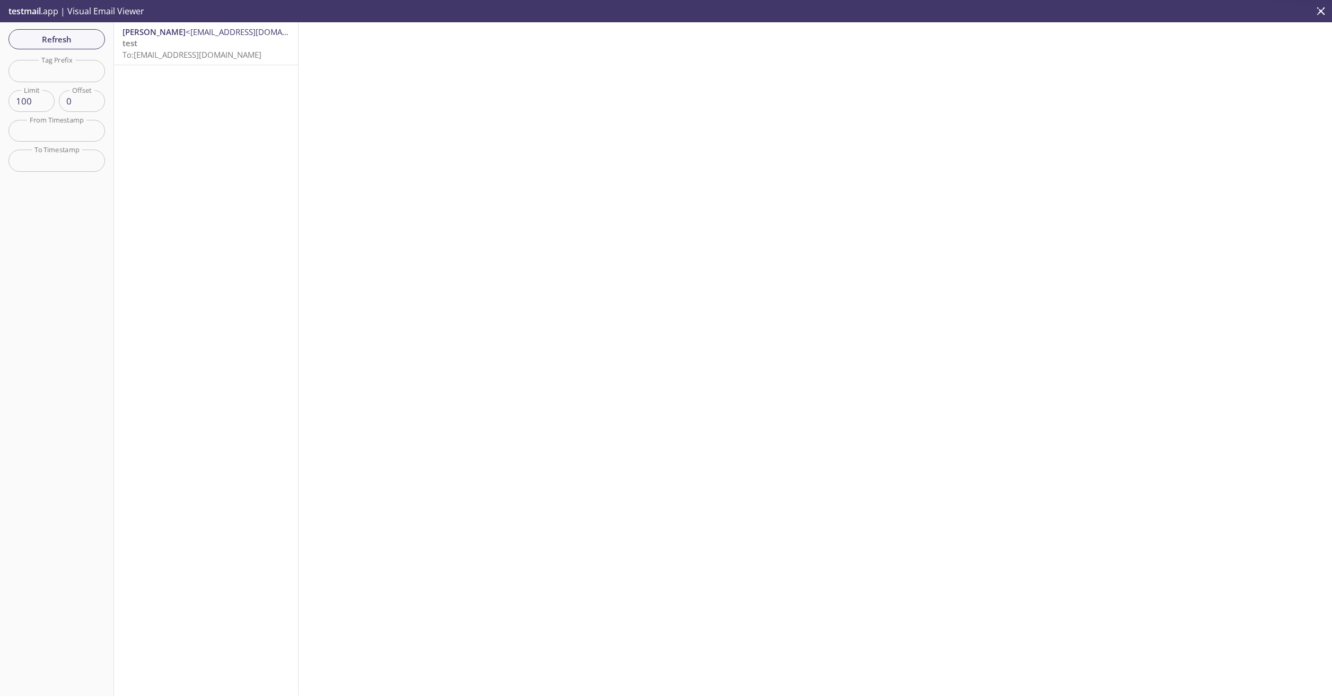
click at [201, 67] on div "Vlatka Tomic <domagojtomich1@gmail.com> test To: v4skk.test@inbox.testmail.app" at bounding box center [206, 359] width 185 height 674
click at [212, 55] on span "To: v4skk.test@inbox.testmail.app" at bounding box center [192, 54] width 139 height 11
